Goal: Information Seeking & Learning: Learn about a topic

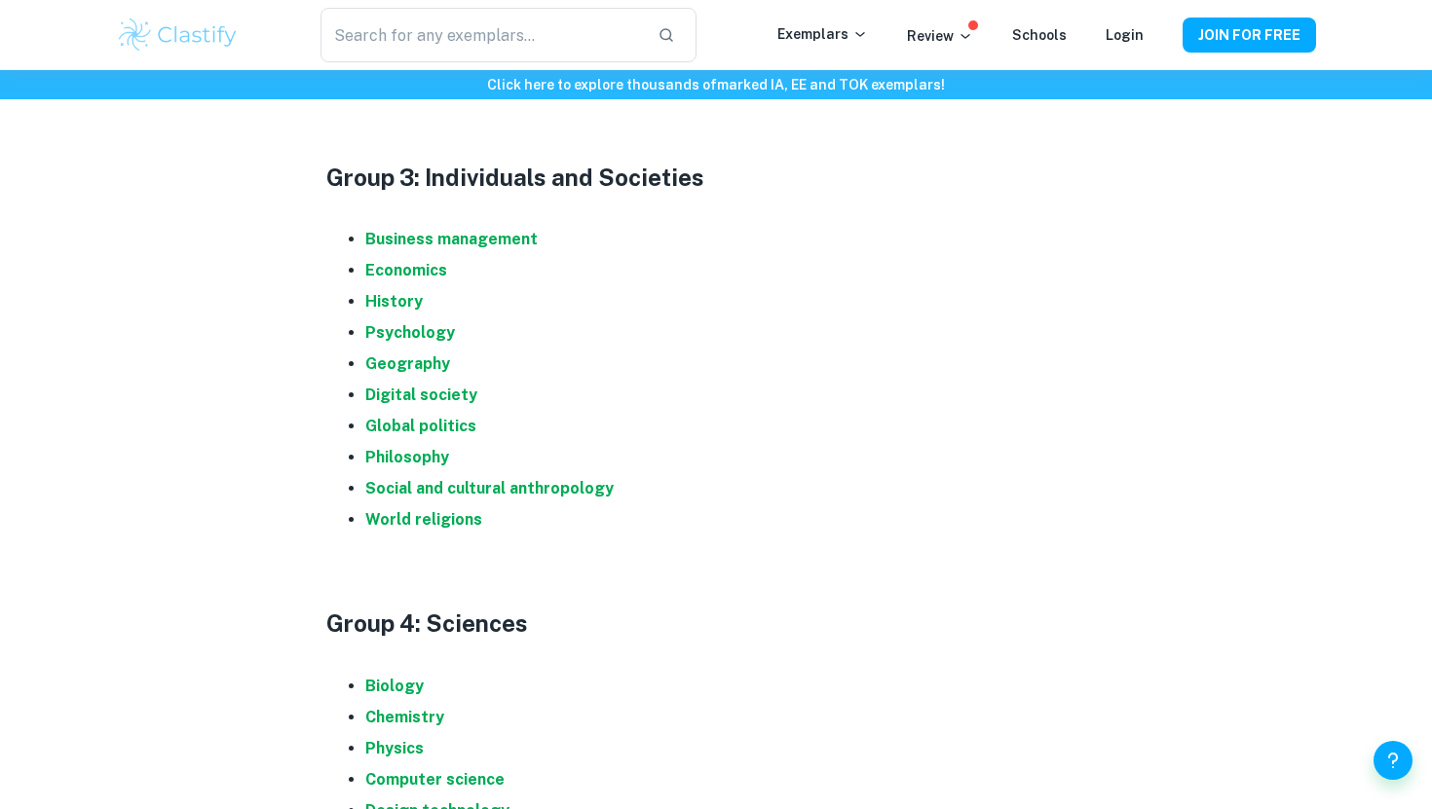
scroll to position [1768, 0]
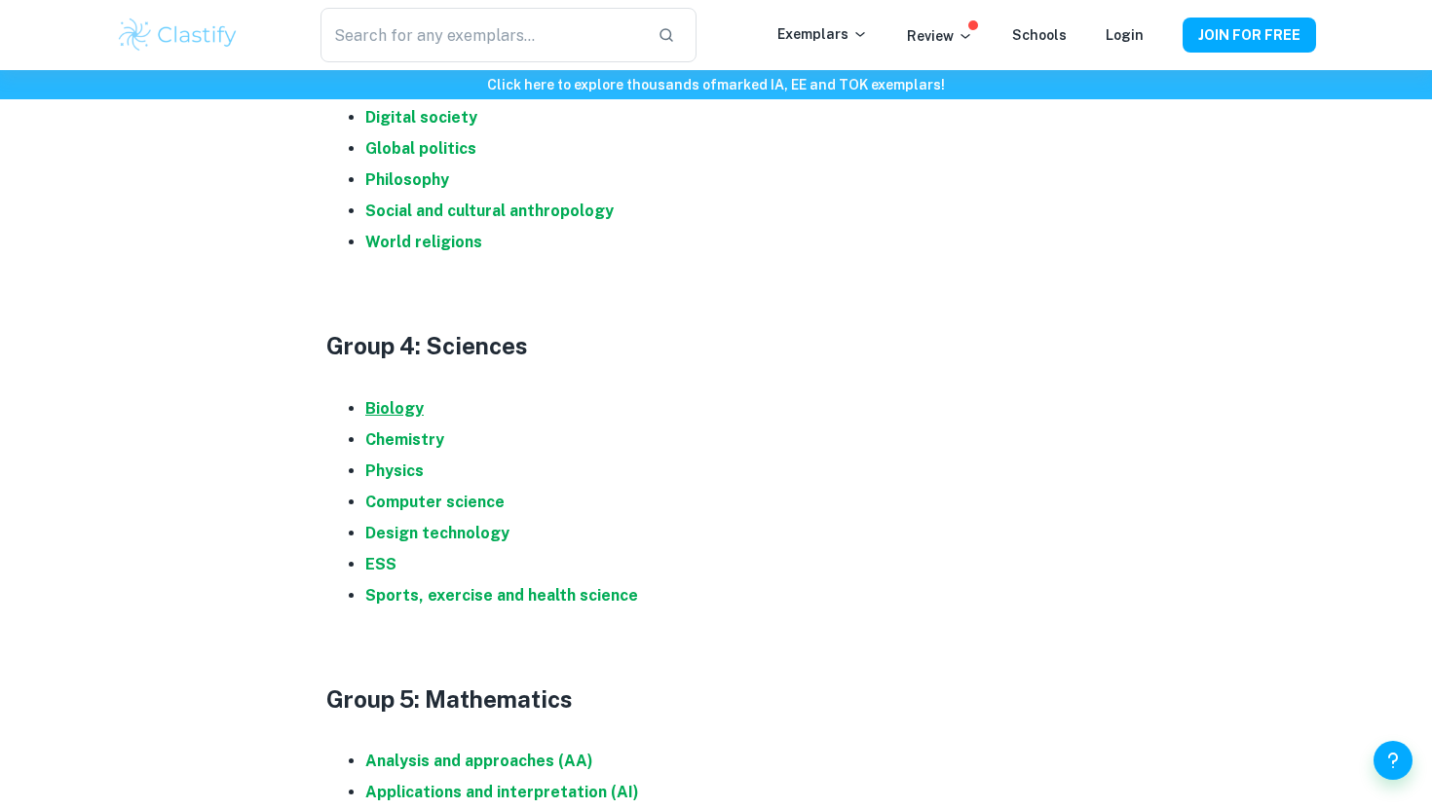
click at [403, 400] on strong "Biology" at bounding box center [394, 408] width 58 height 19
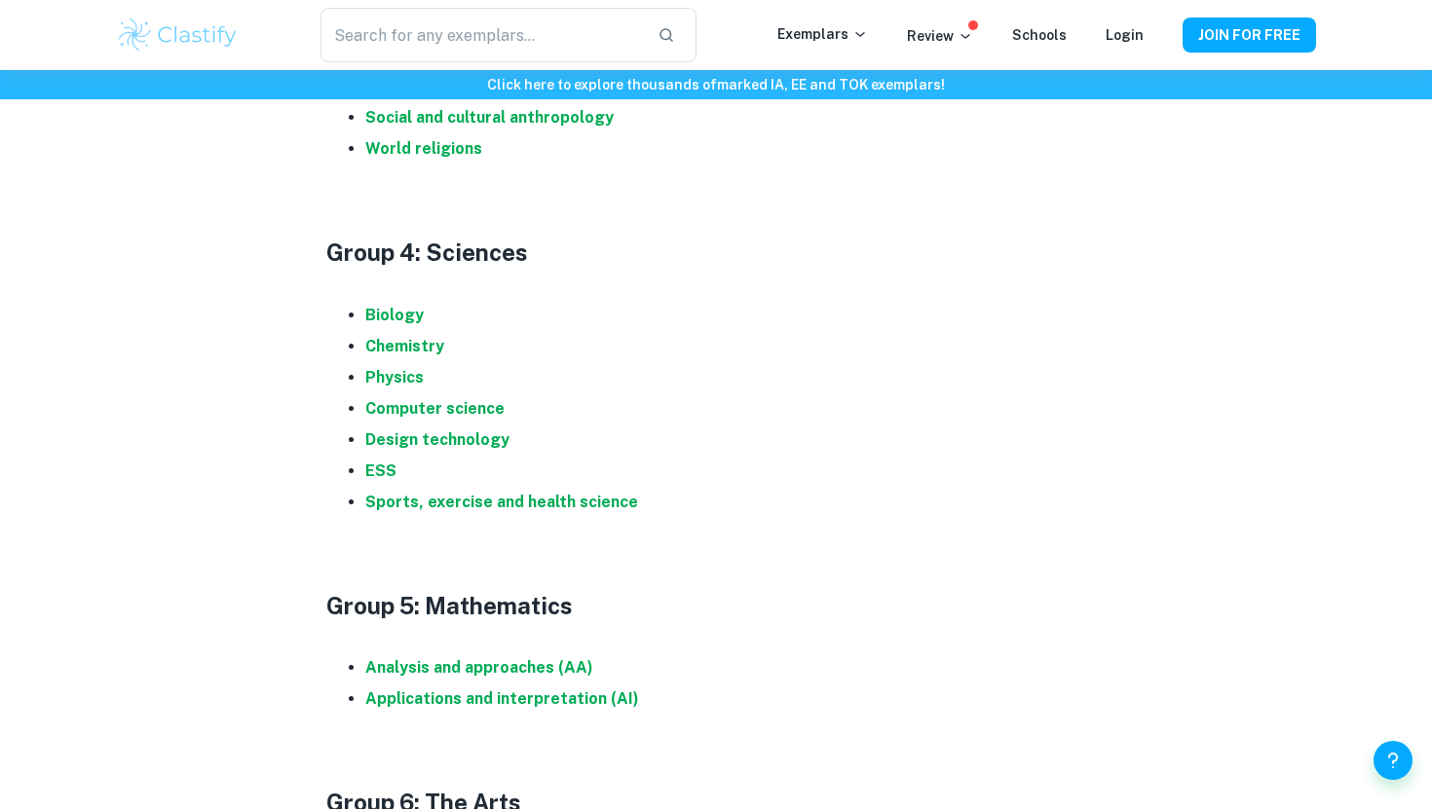
scroll to position [1863, 0]
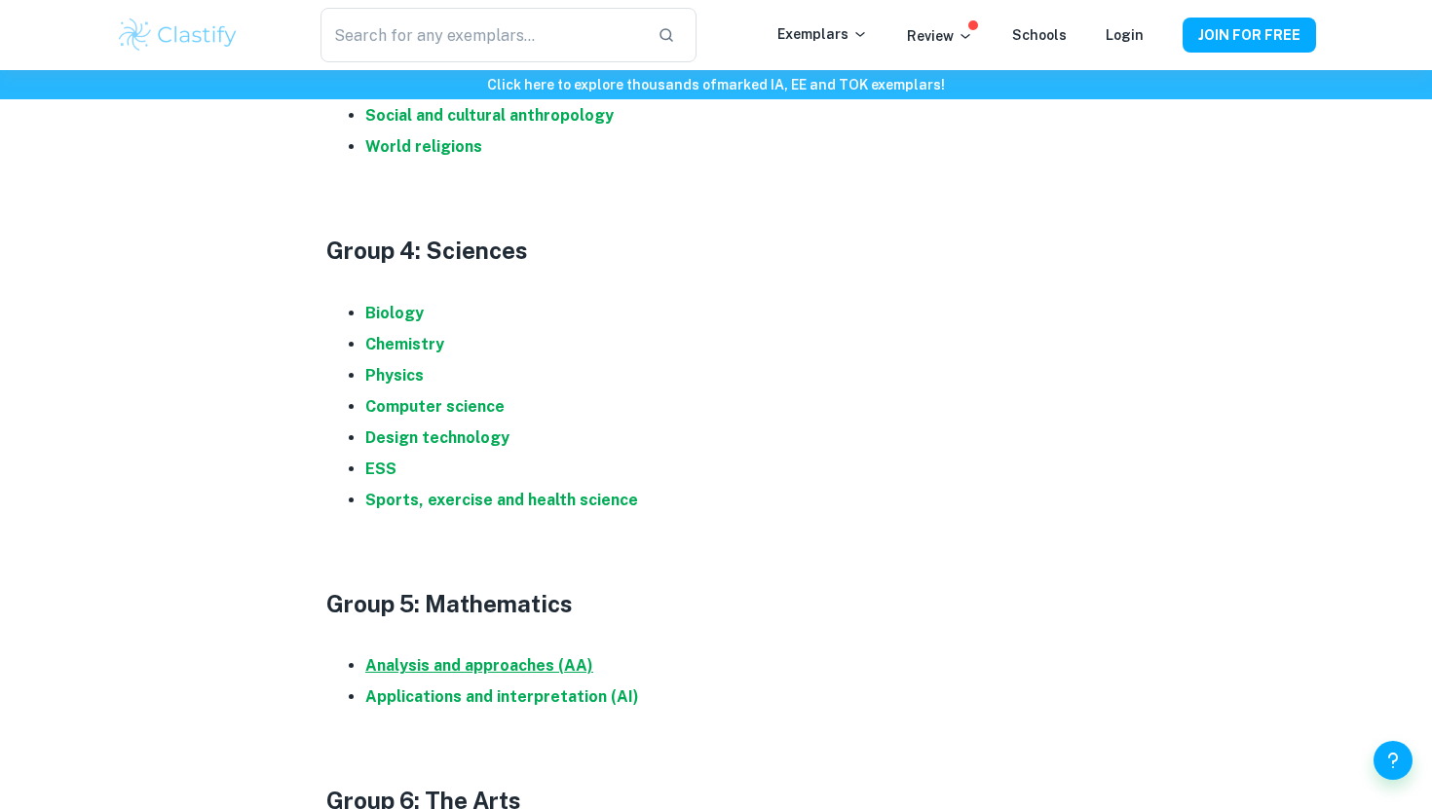
click at [508, 669] on strong "Analysis and approaches (AA)" at bounding box center [479, 665] width 228 height 19
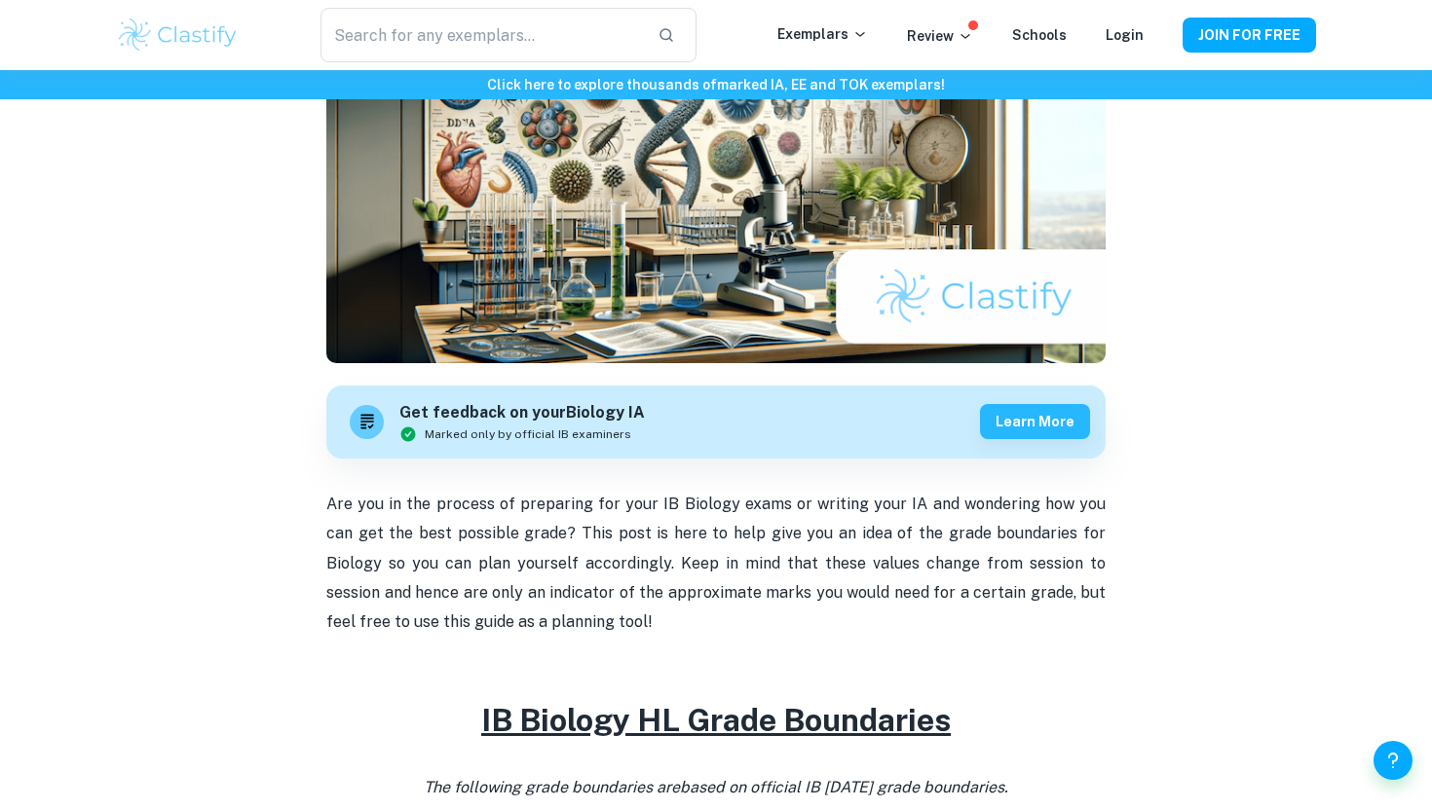
scroll to position [1125, 0]
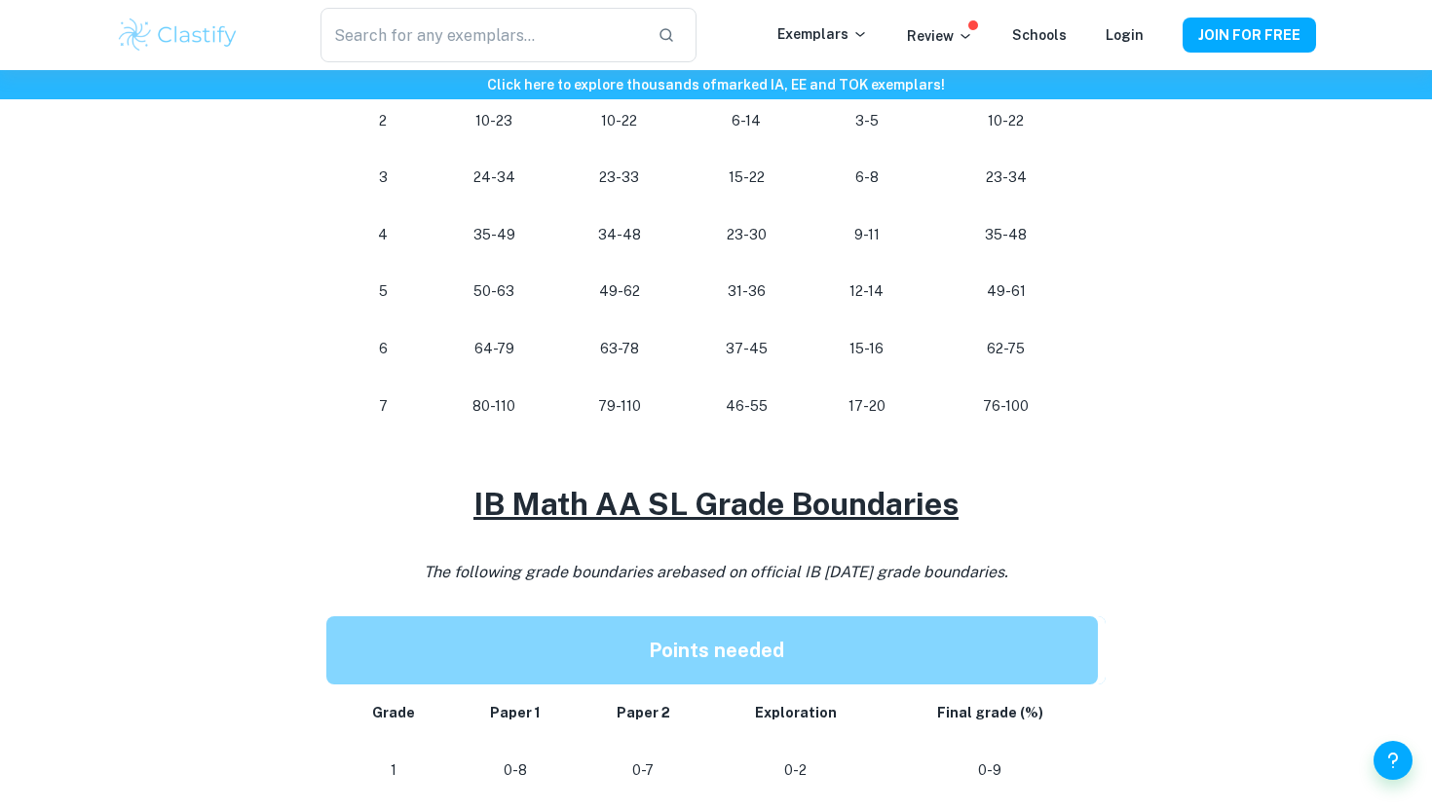
scroll to position [1174, 0]
